Goal: Task Accomplishment & Management: Manage account settings

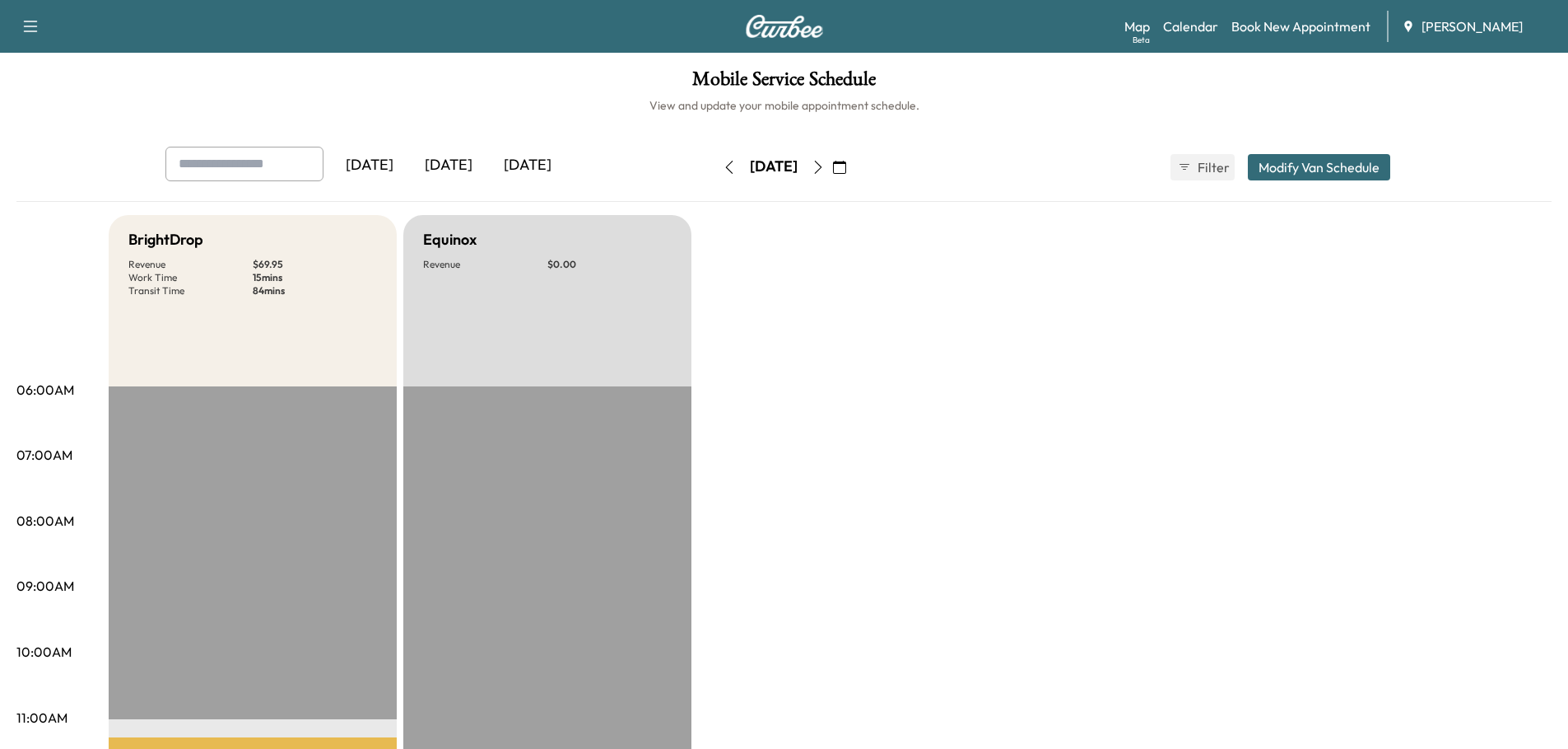
click at [461, 164] on div "[DATE]" at bounding box center [449, 165] width 79 height 38
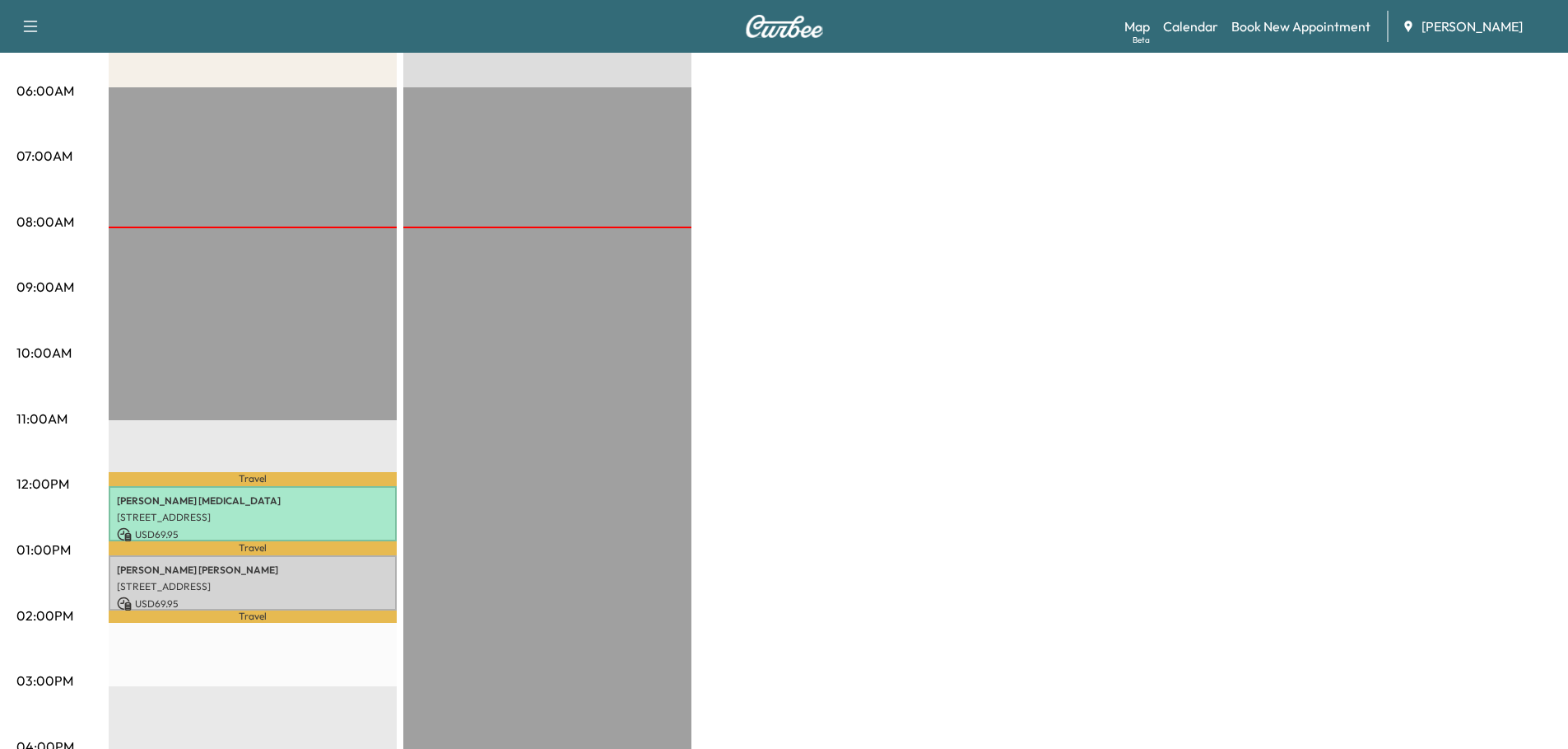
scroll to position [412, 0]
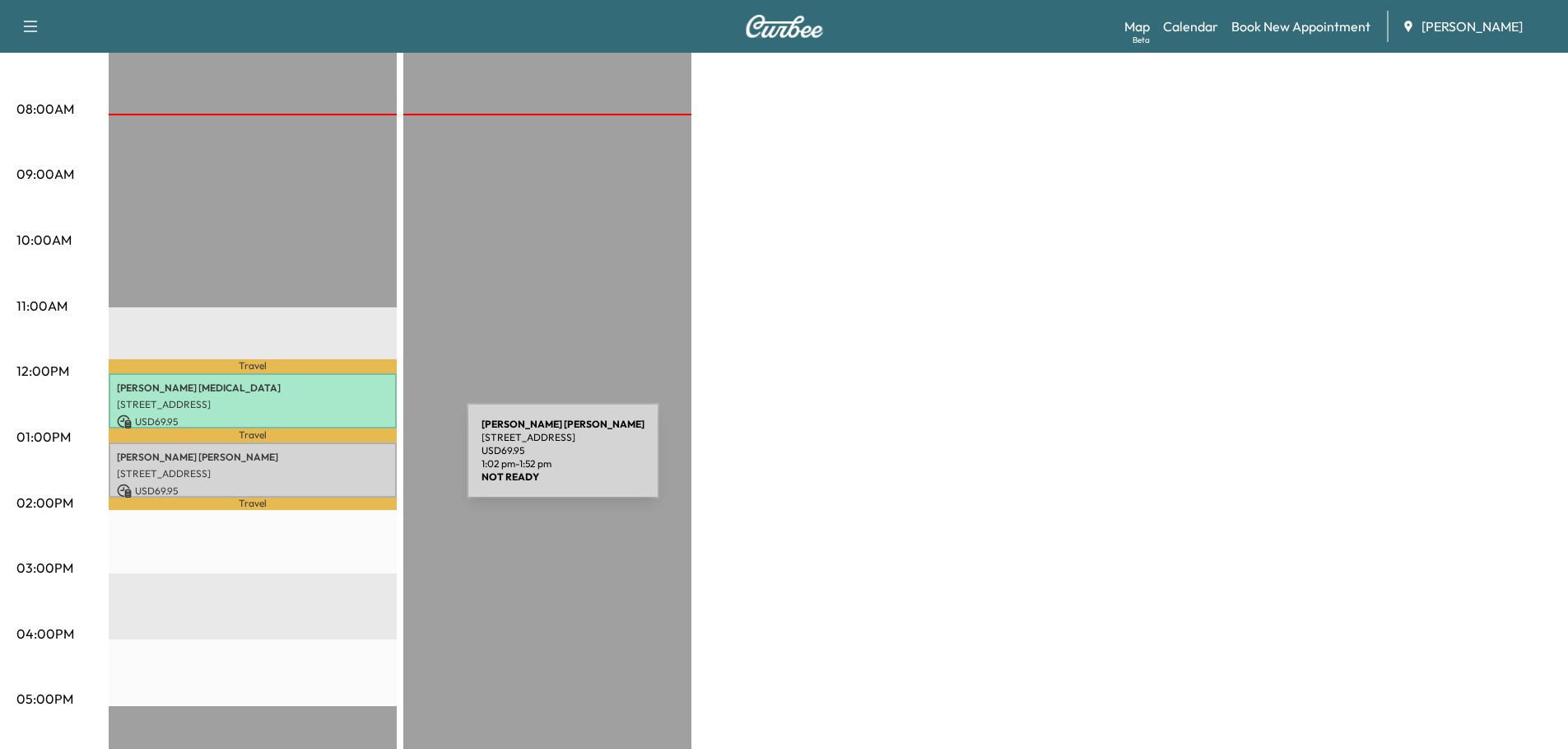
click at [343, 467] on p "[STREET_ADDRESS]" at bounding box center [253, 473] width 272 height 13
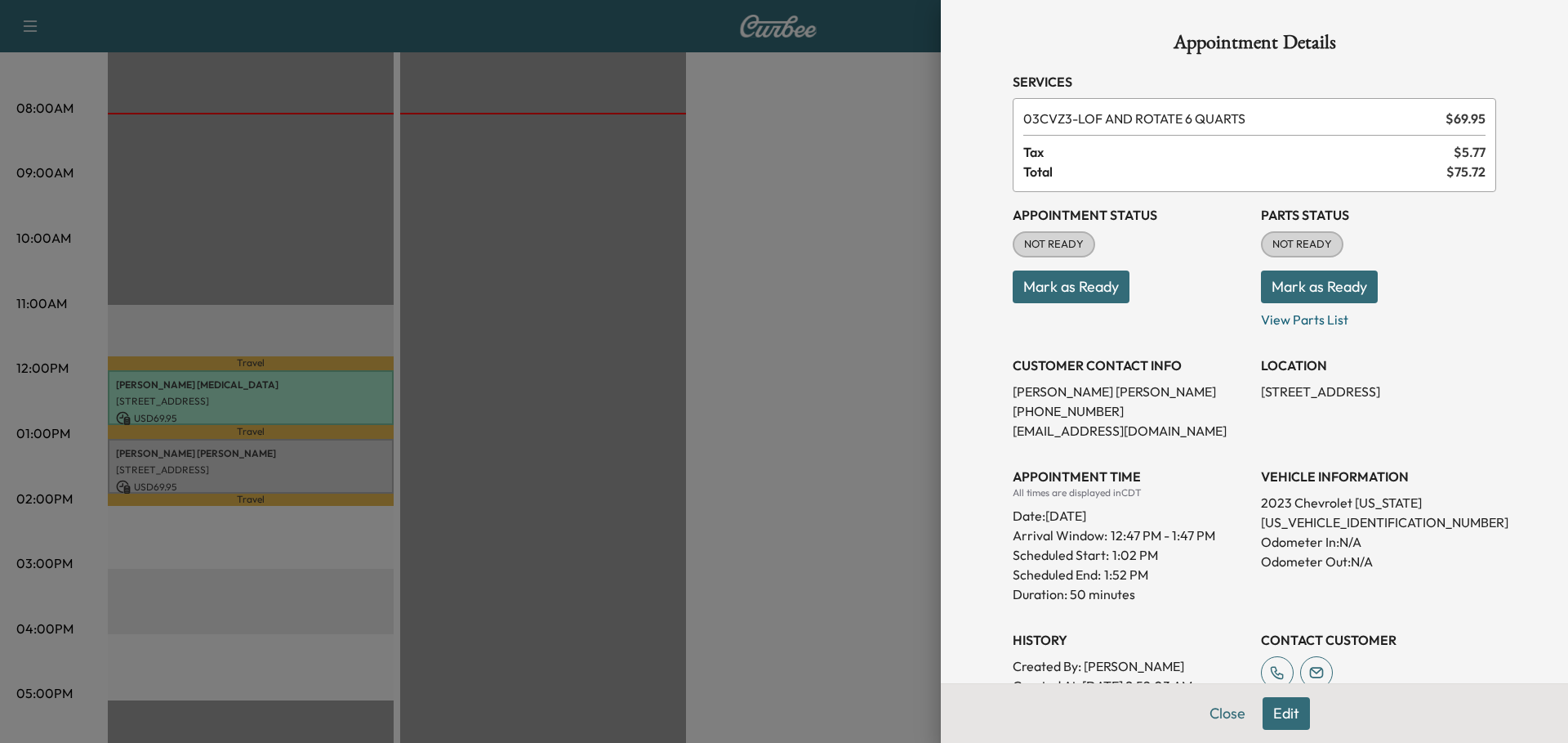
click at [1044, 291] on button "Mark as Ready" at bounding box center [1071, 287] width 117 height 33
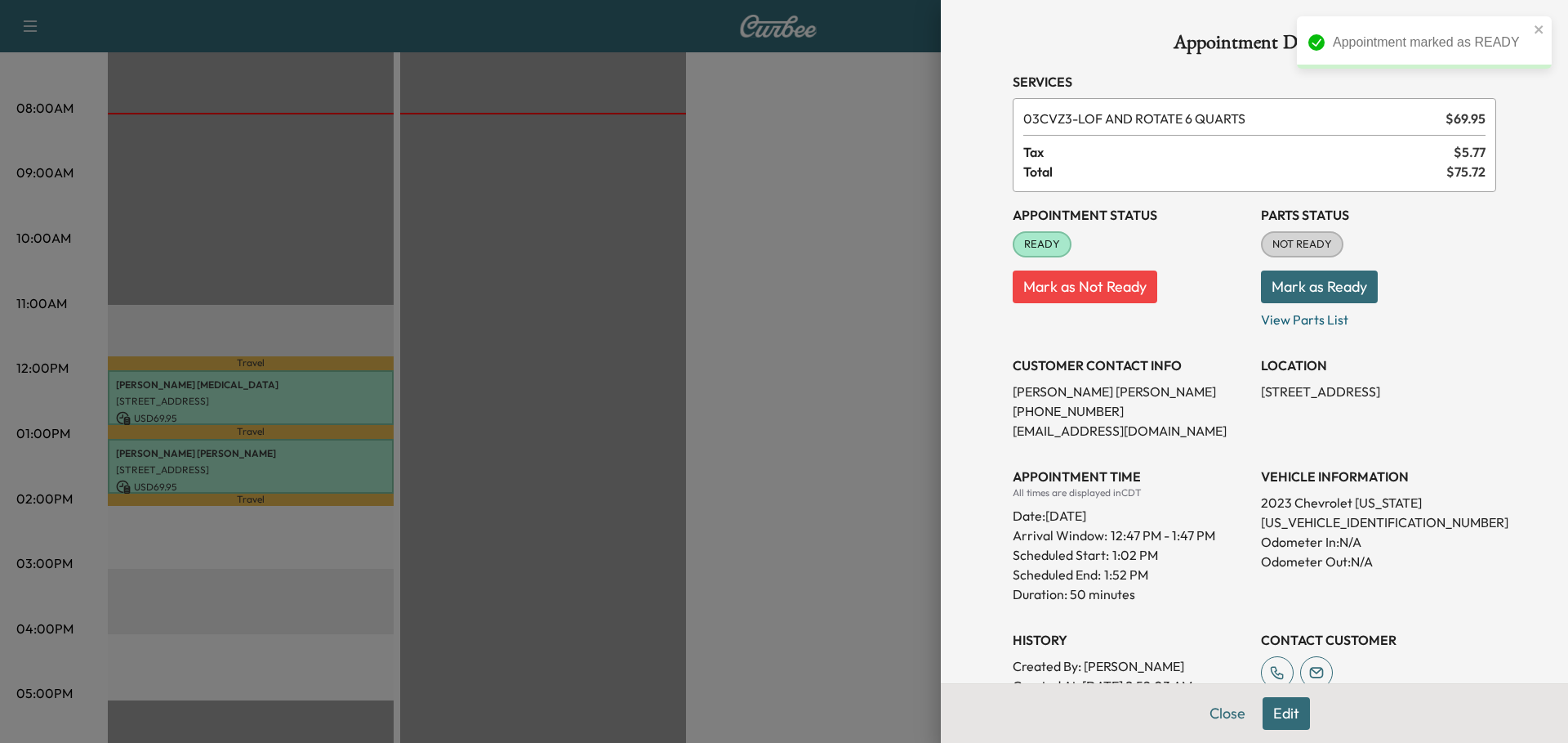
click at [1326, 286] on button "Mark as Ready" at bounding box center [1319, 287] width 117 height 33
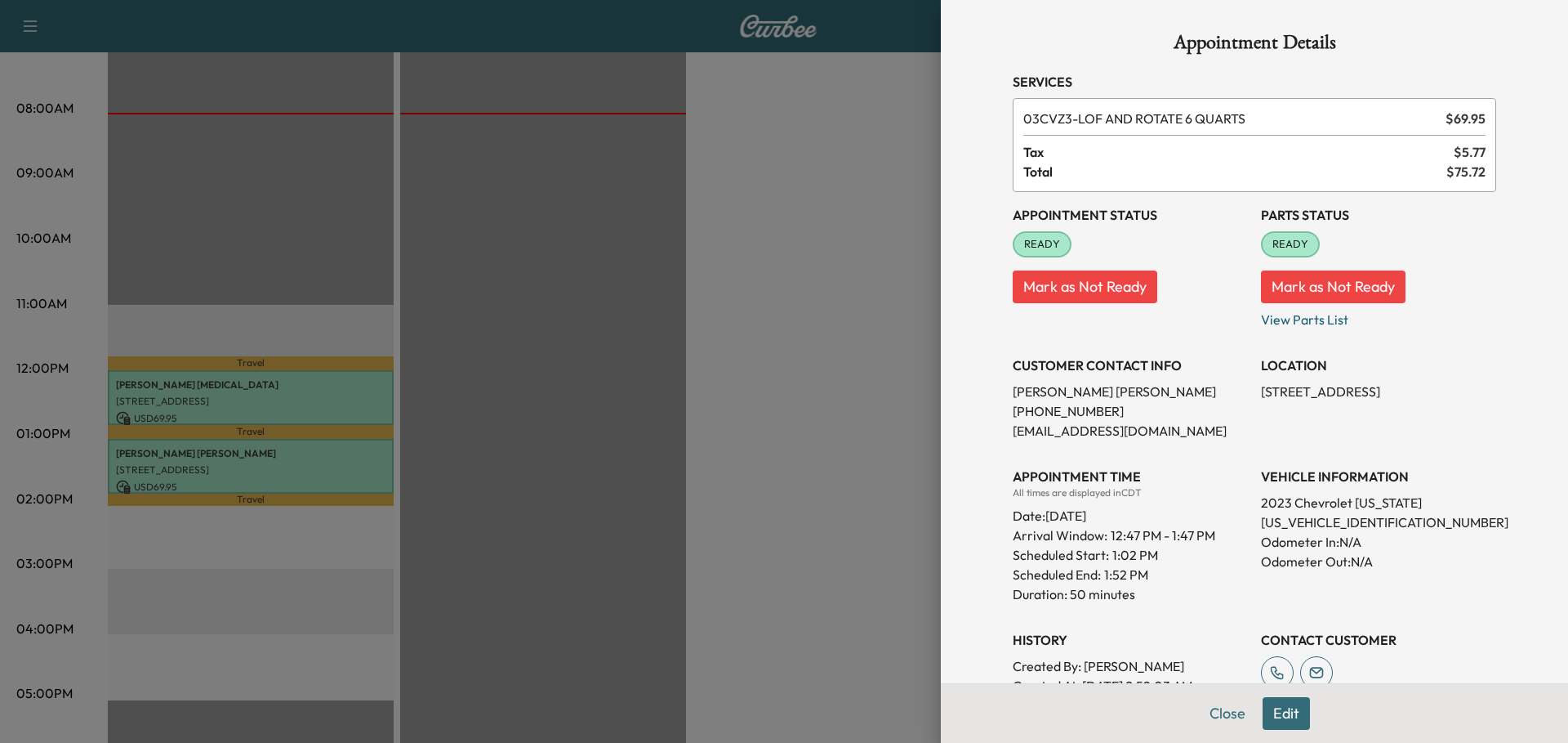
click at [632, 312] on div at bounding box center [784, 372] width 1568 height 743
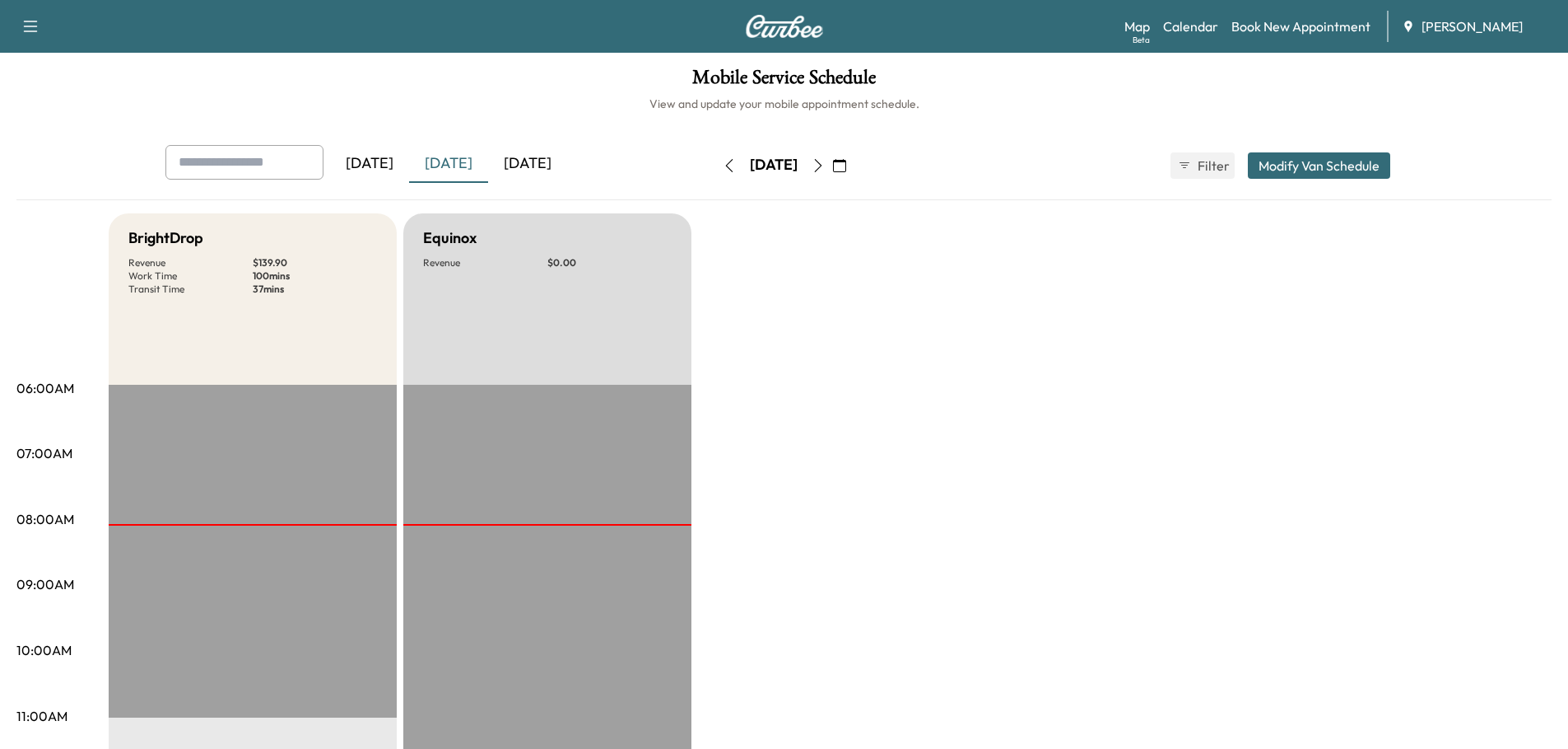
scroll to position [0, 0]
click at [26, 19] on icon "button" at bounding box center [31, 26] width 20 height 20
click at [585, 113] on h6 "View and update your mobile appointment schedule." at bounding box center [784, 105] width 1535 height 17
click at [825, 164] on icon "button" at bounding box center [818, 167] width 13 height 13
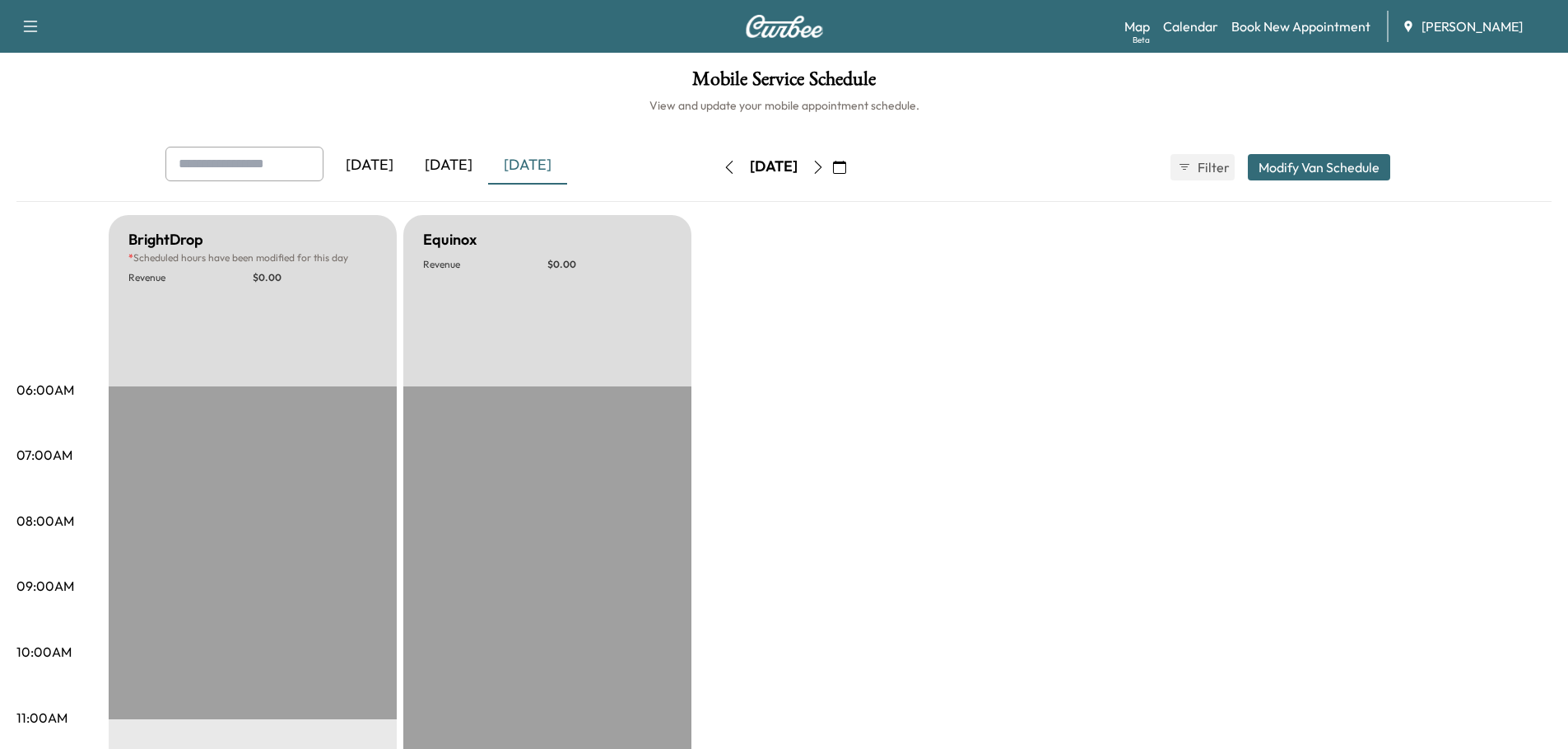
click at [847, 164] on icon "button" at bounding box center [839, 167] width 13 height 13
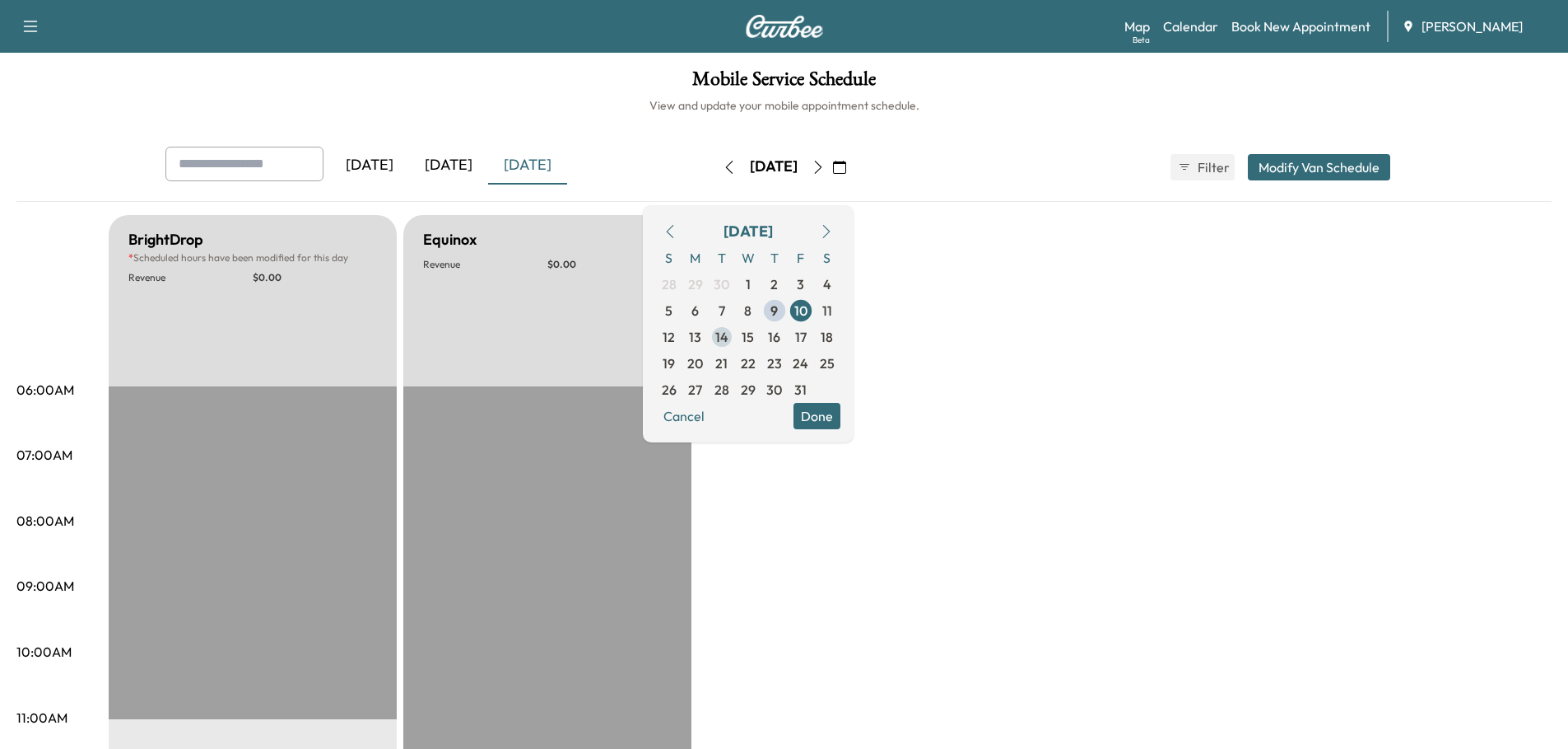
click at [728, 334] on span "14" at bounding box center [721, 337] width 13 height 20
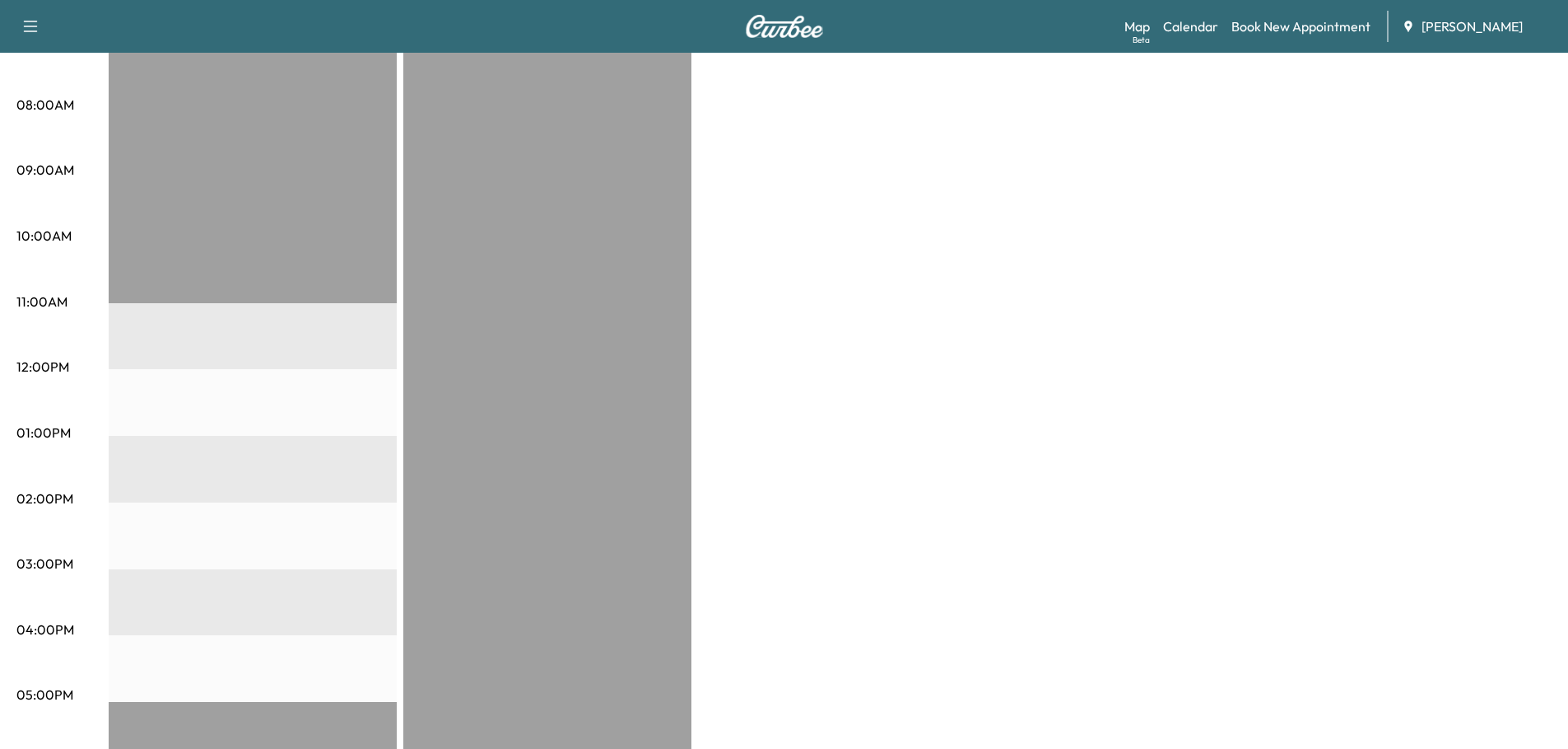
scroll to position [82, 0]
